Goal: Task Accomplishment & Management: Complete application form

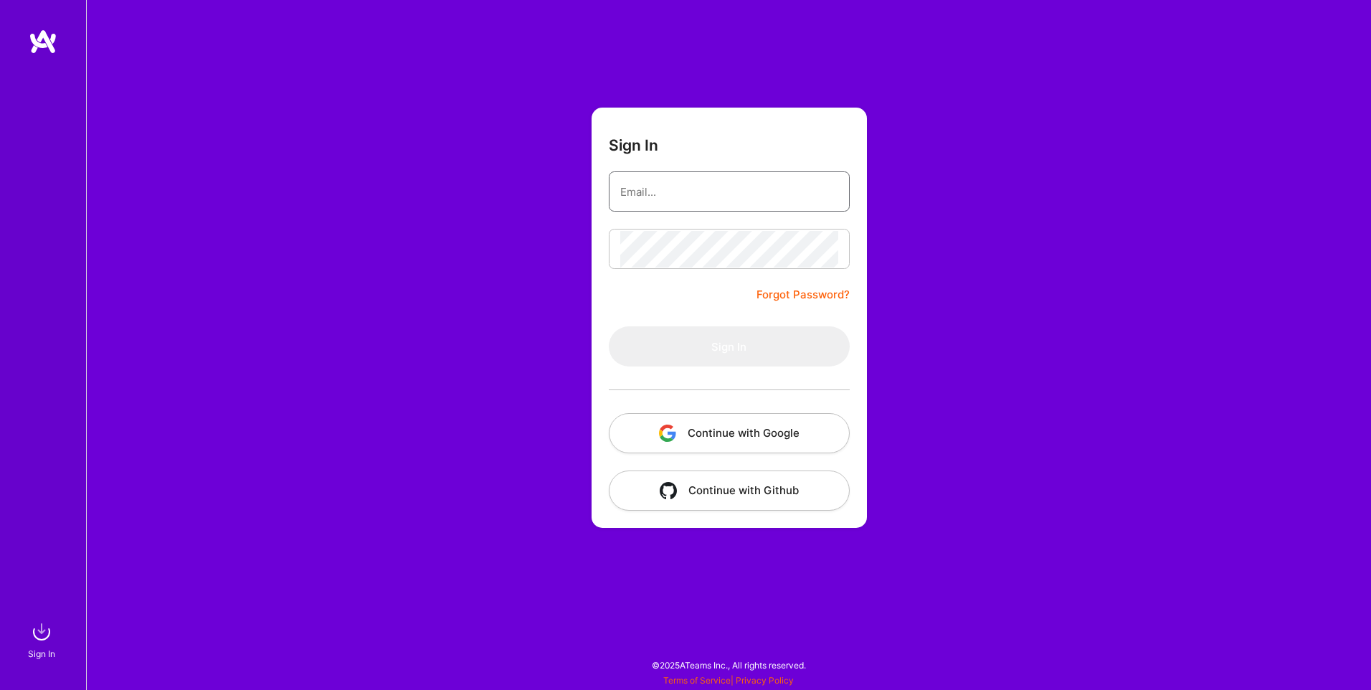
drag, startPoint x: 0, startPoint y: 0, endPoint x: 658, endPoint y: 207, distance: 689.6
click at [658, 207] on input "email" at bounding box center [729, 192] width 218 height 37
type input "[EMAIL_ADDRESS][DOMAIN_NAME]"
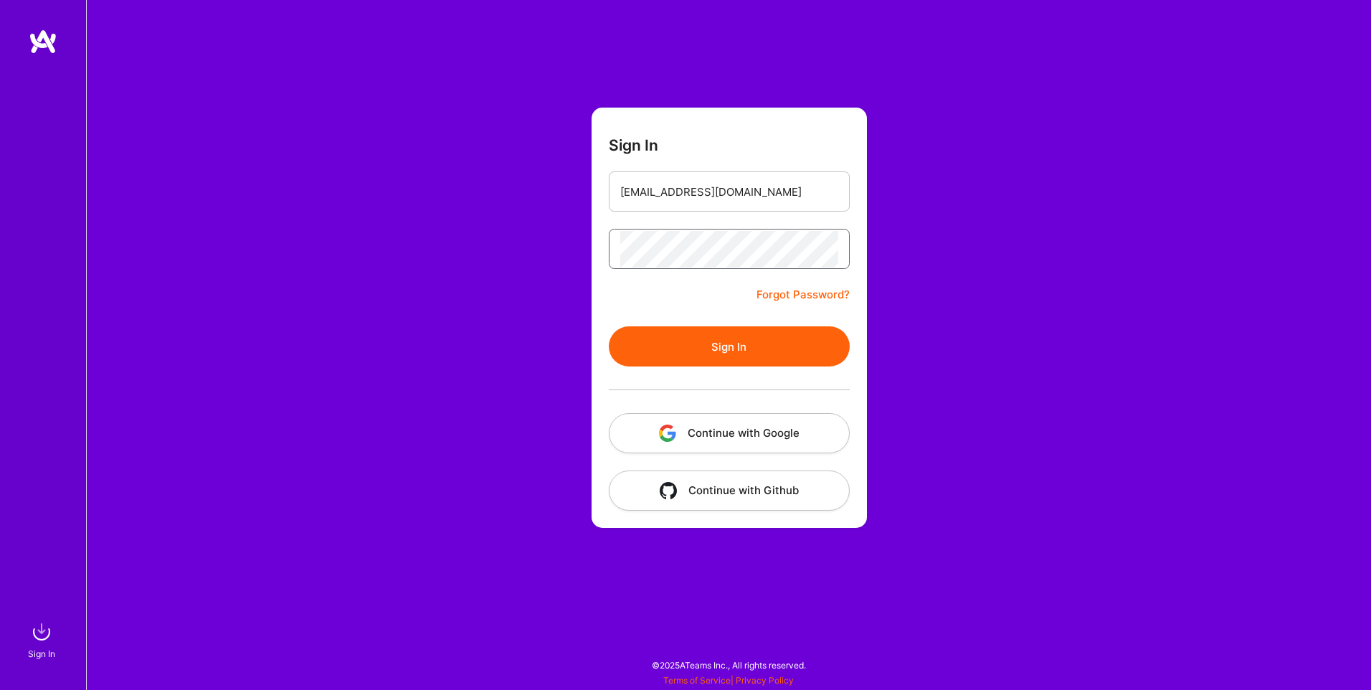
click at [609, 326] on button "Sign In" at bounding box center [729, 346] width 241 height 40
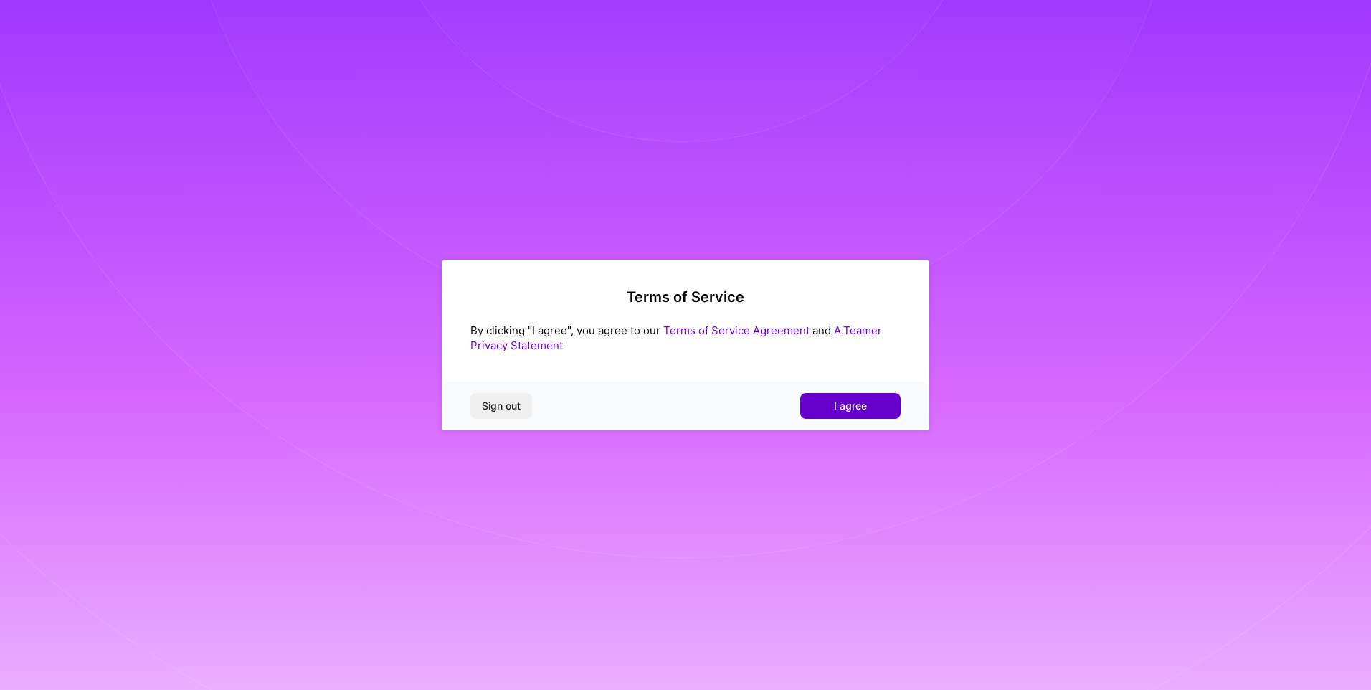
click at [845, 407] on span "I agree" at bounding box center [850, 406] width 33 height 14
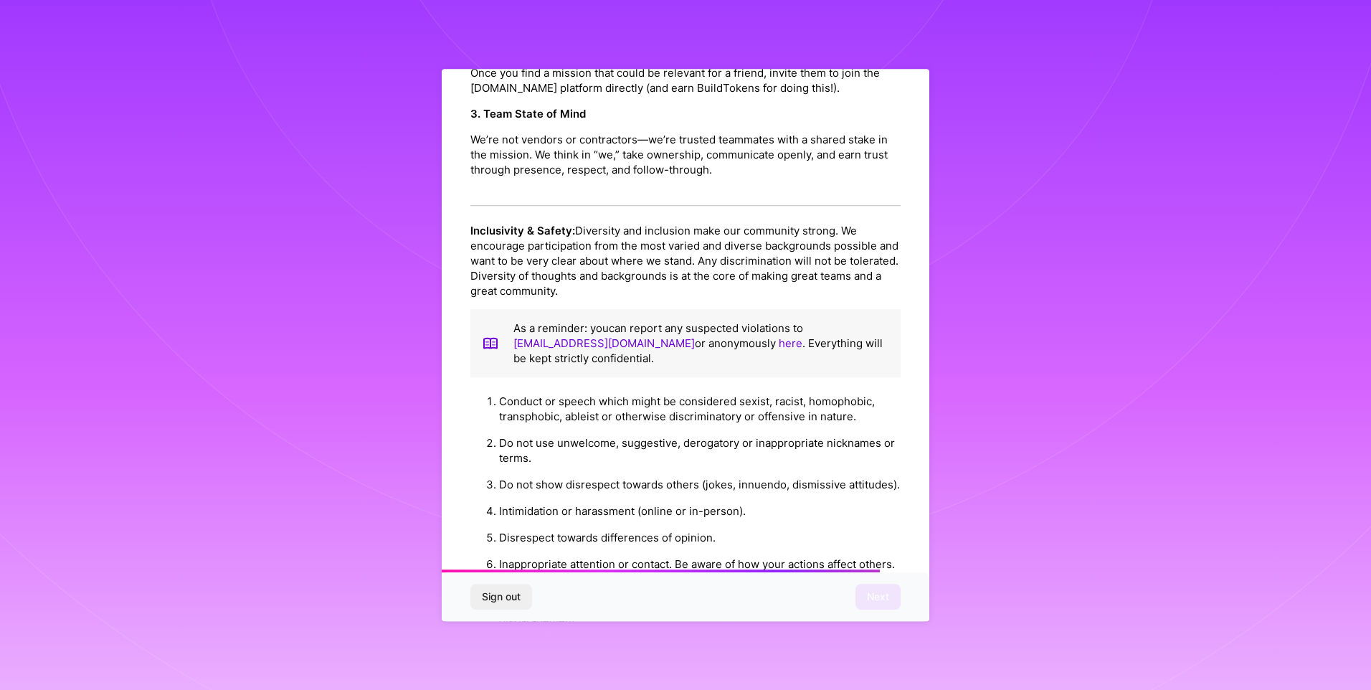
scroll to position [1434, 0]
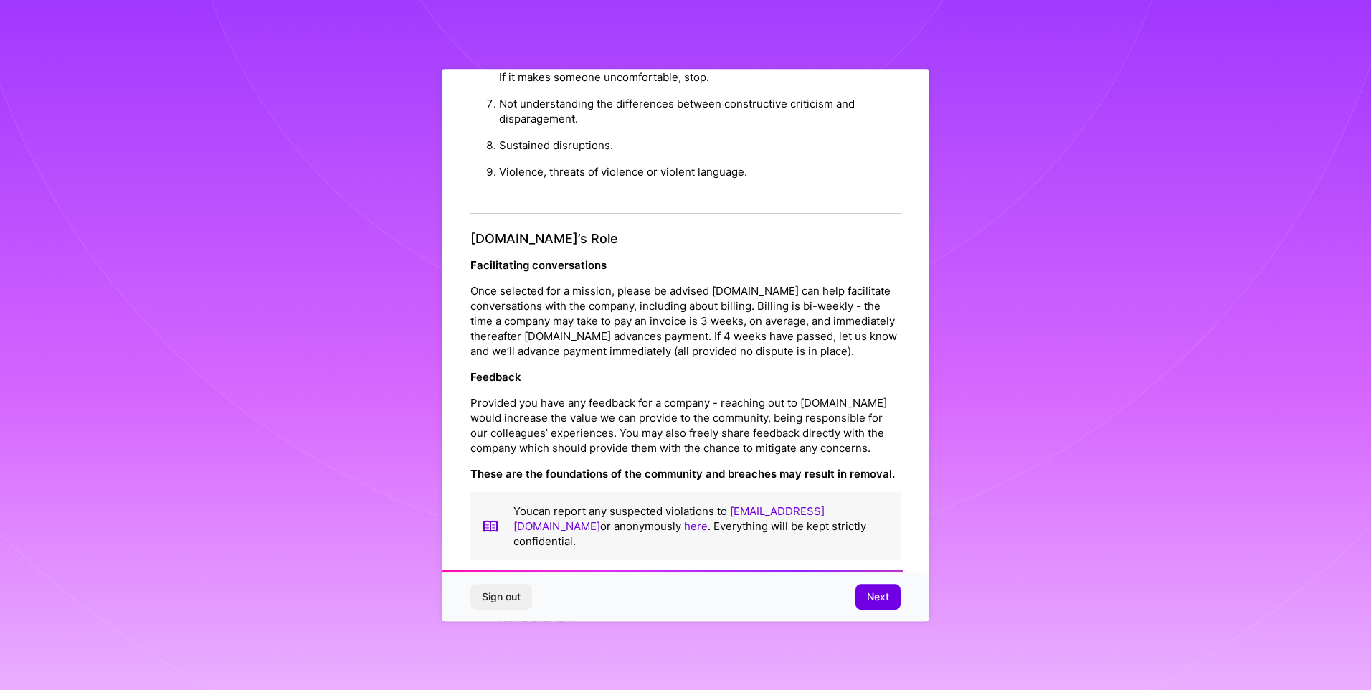
click at [894, 607] on button "Next" at bounding box center [878, 597] width 45 height 26
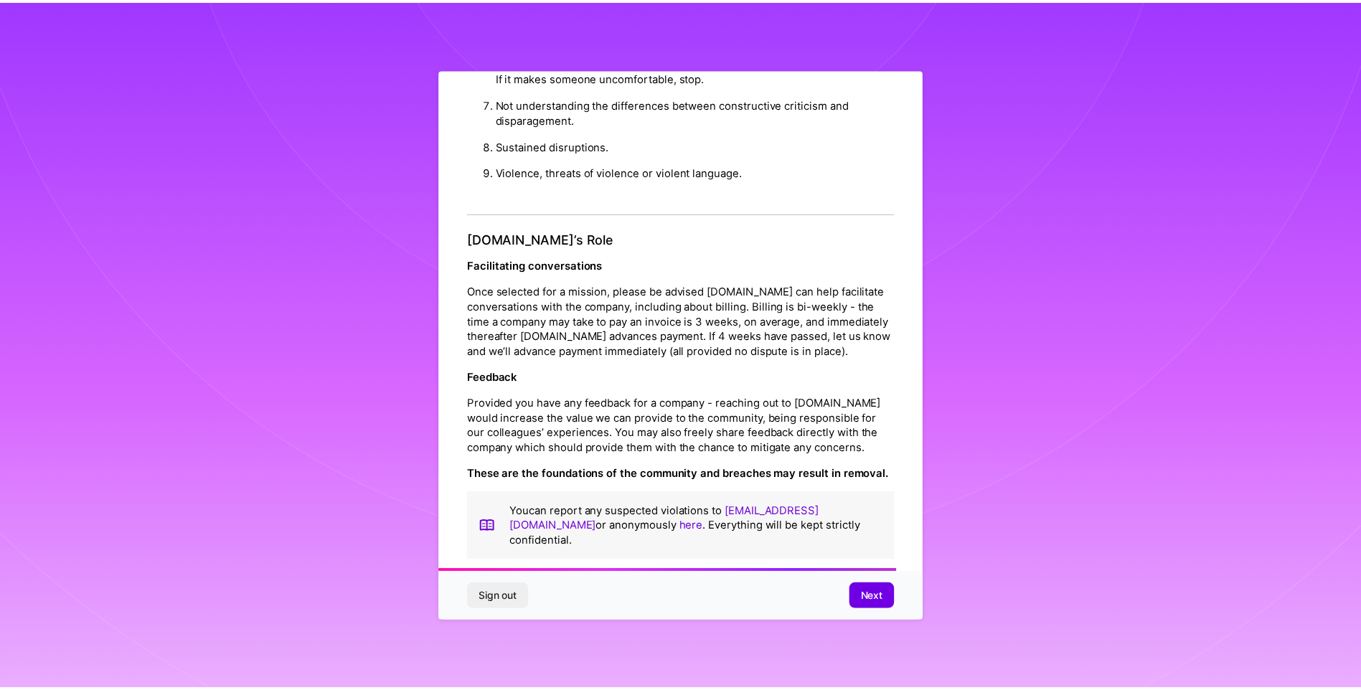
scroll to position [0, 0]
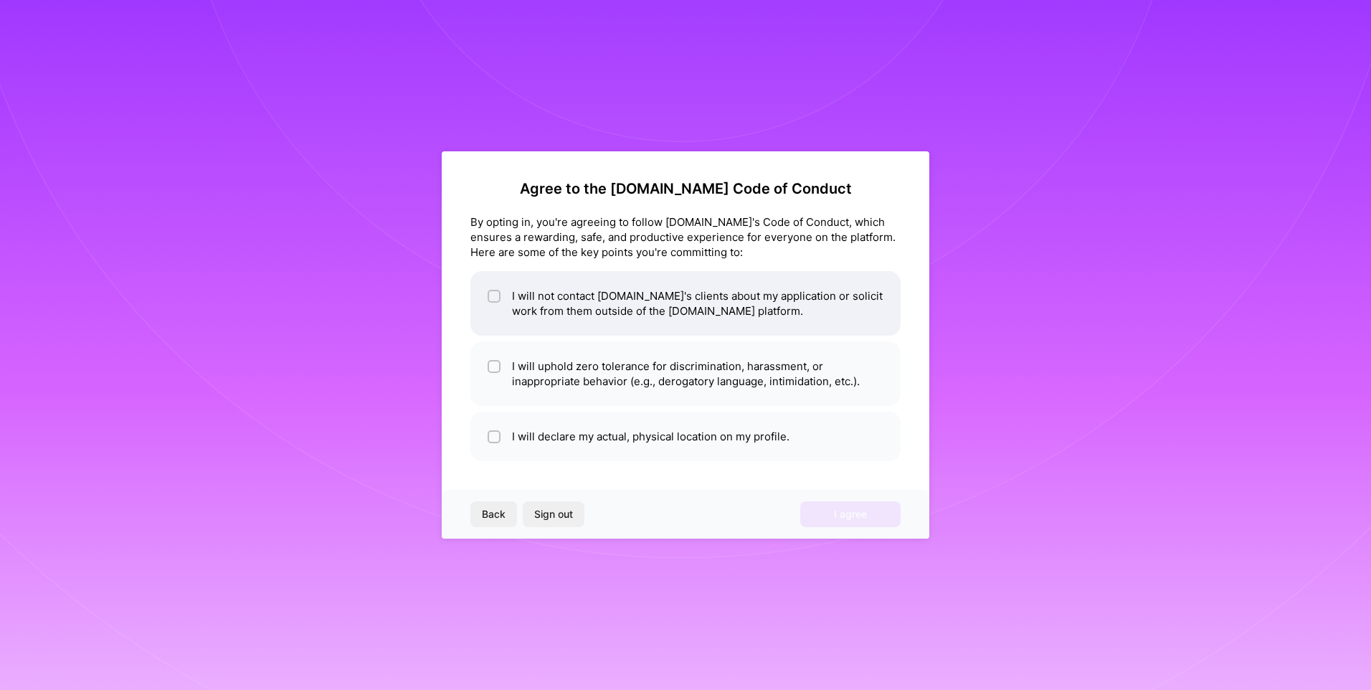
click at [677, 292] on li "I will not contact A.Team's clients about my application or solicit work from t…" at bounding box center [685, 303] width 430 height 65
checkbox input "true"
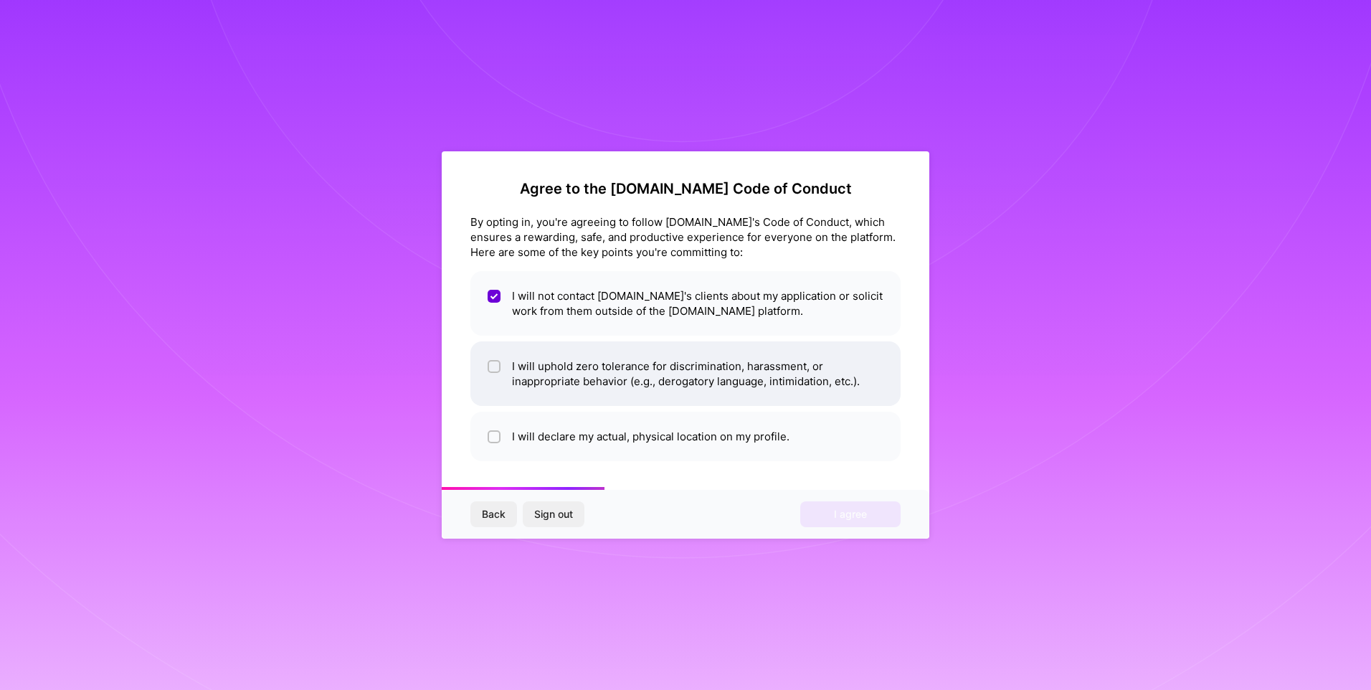
click at [568, 384] on li "I will uphold zero tolerance for discrimination, harassment, or inappropriate b…" at bounding box center [685, 373] width 430 height 65
checkbox input "true"
click at [562, 412] on ul "I will not contact A.Team's clients about my application or solicit work from t…" at bounding box center [685, 366] width 430 height 190
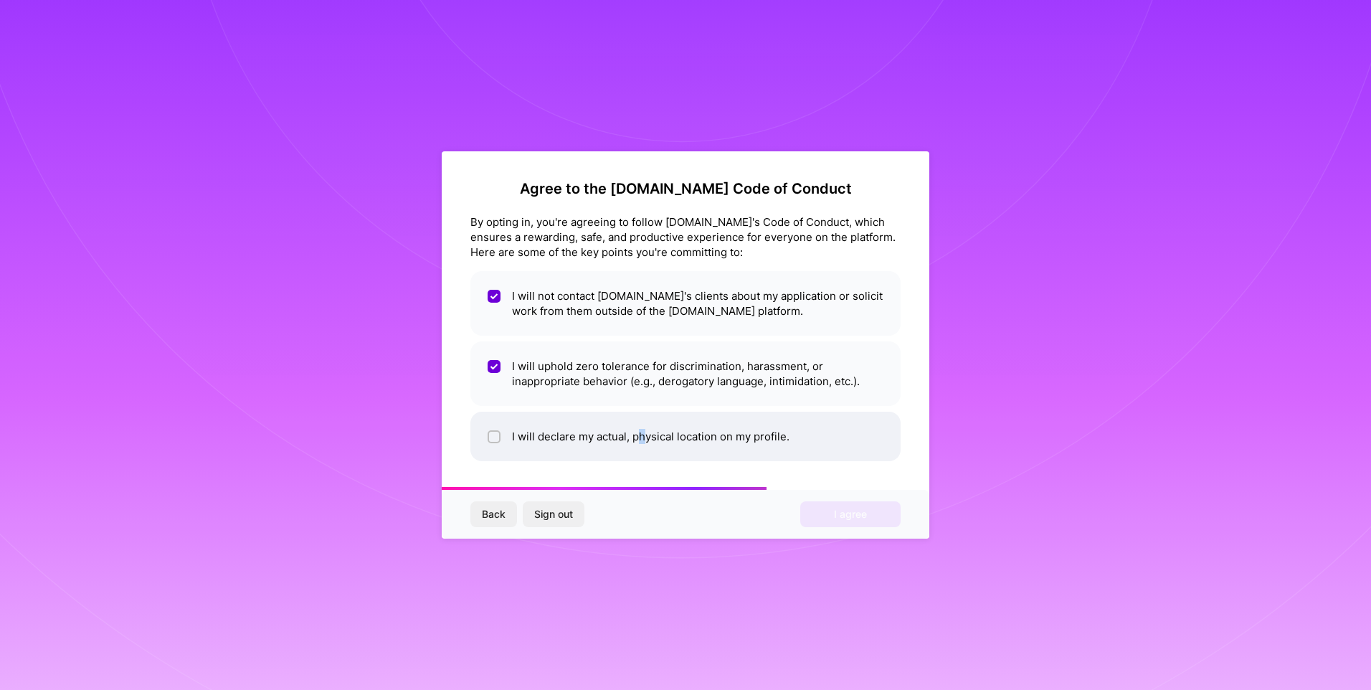
click at [645, 443] on li "I will declare my actual, physical location on my profile." at bounding box center [685, 436] width 430 height 49
checkbox input "true"
drag, startPoint x: 645, startPoint y: 443, endPoint x: 825, endPoint y: 505, distance: 189.8
click at [825, 505] on button "I agree" at bounding box center [850, 514] width 100 height 26
